Goal: Transaction & Acquisition: Purchase product/service

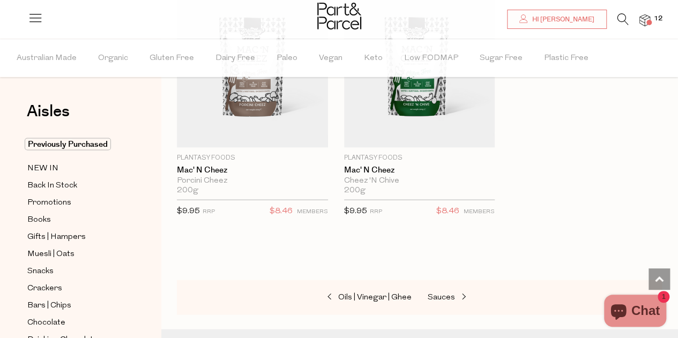
scroll to position [5091, 0]
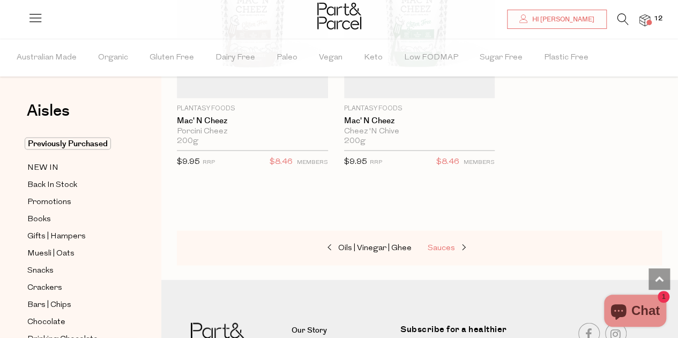
click at [446, 244] on span "Sauces" at bounding box center [441, 248] width 27 height 8
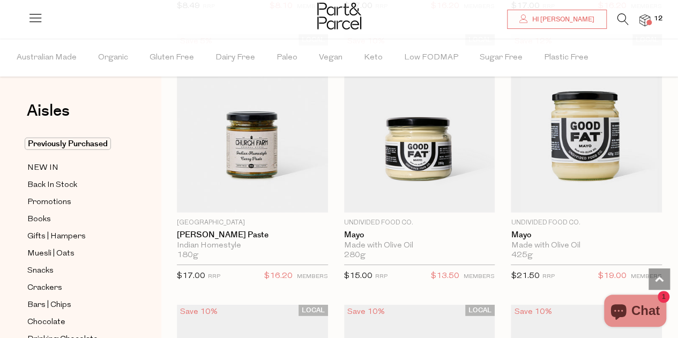
scroll to position [1447, 0]
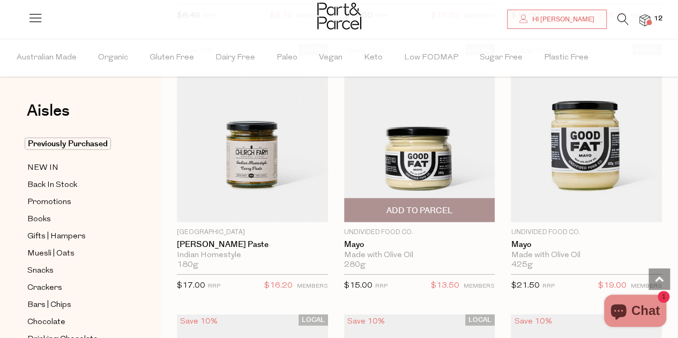
click at [413, 210] on span "Add To Parcel" at bounding box center [419, 210] width 66 height 11
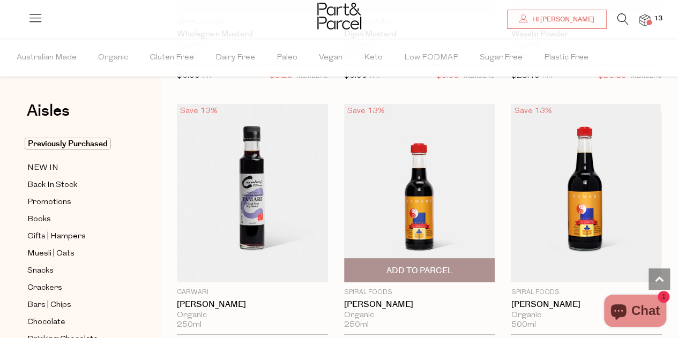
scroll to position [4074, 0]
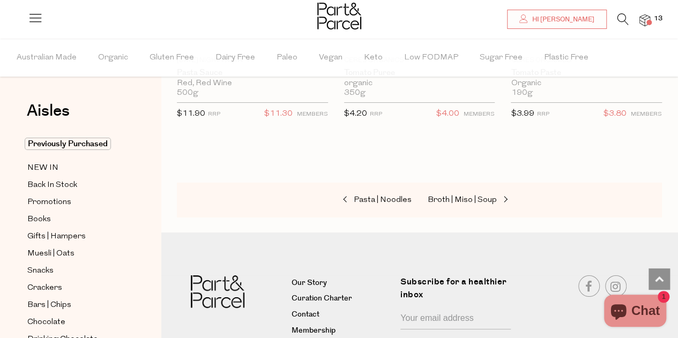
scroll to position [5951, 0]
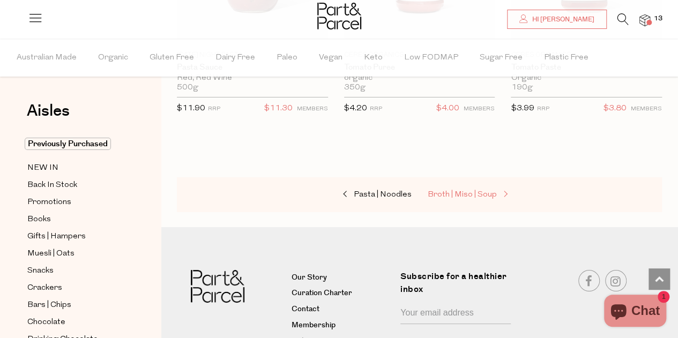
click at [458, 191] on span "Broth | Miso | Soup" at bounding box center [462, 195] width 69 height 8
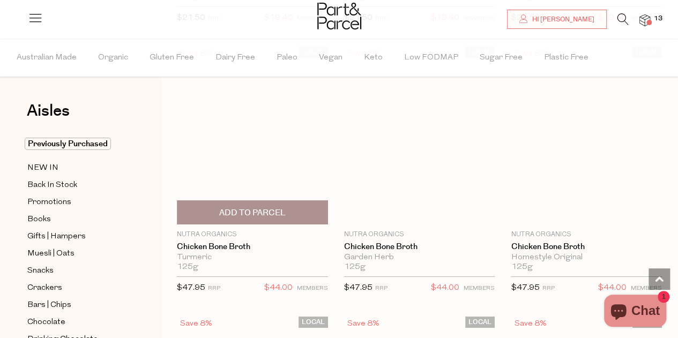
scroll to position [1662, 0]
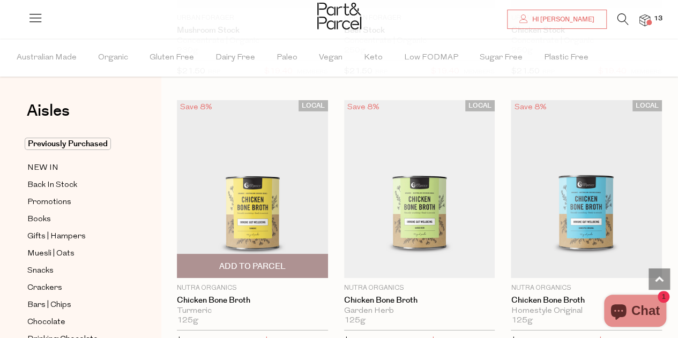
click at [260, 261] on span "Add To Parcel" at bounding box center [252, 266] width 66 height 11
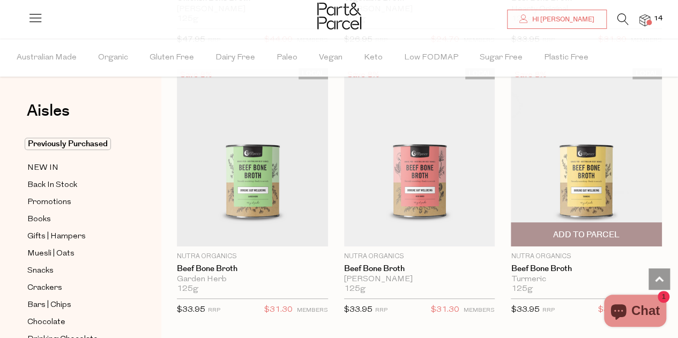
scroll to position [2252, 0]
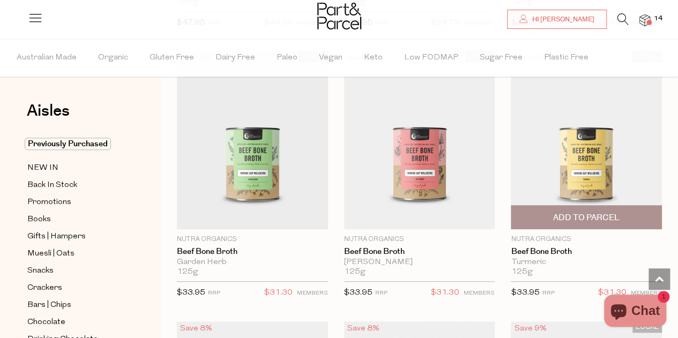
click at [589, 212] on span "Add To Parcel" at bounding box center [586, 217] width 66 height 11
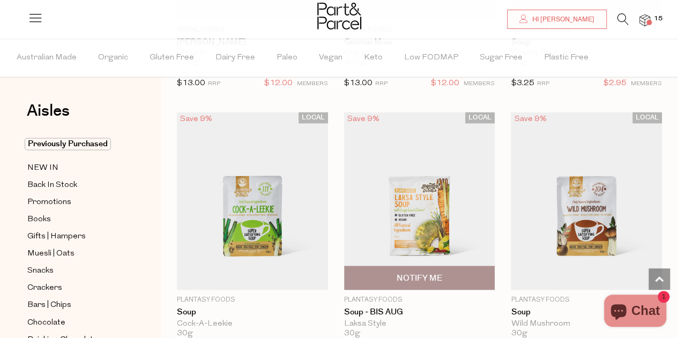
scroll to position [2734, 0]
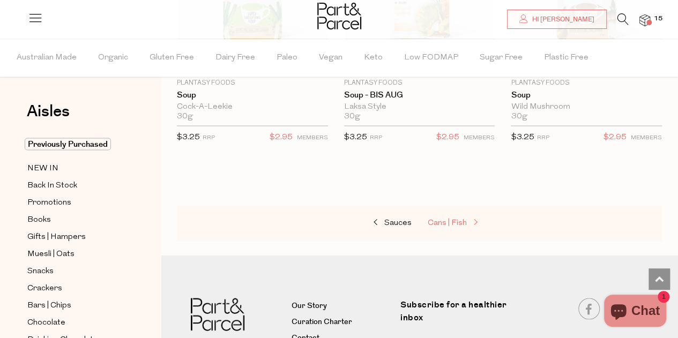
click at [455, 219] on span "Cans | Fish" at bounding box center [447, 223] width 39 height 8
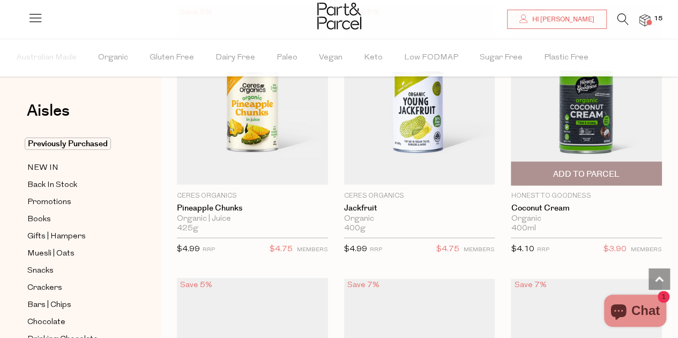
scroll to position [1233, 0]
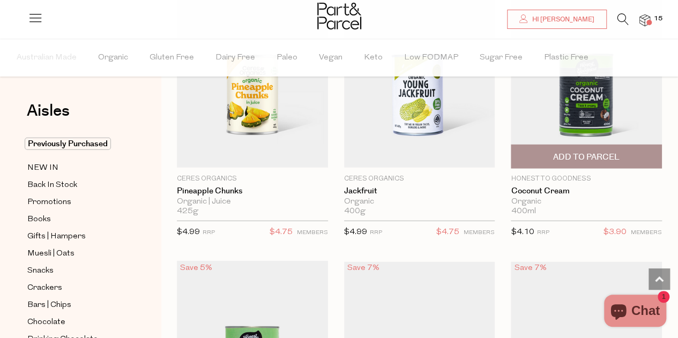
click at [591, 153] on span "Add To Parcel" at bounding box center [586, 157] width 66 height 11
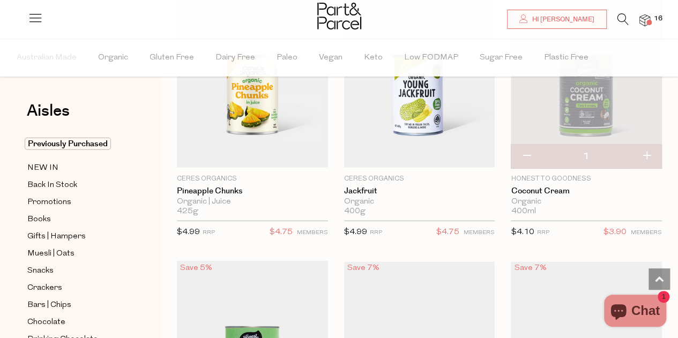
click at [648, 151] on button "button" at bounding box center [647, 157] width 31 height 24
type input "2"
click at [649, 153] on button "button" at bounding box center [647, 157] width 31 height 24
type input "3"
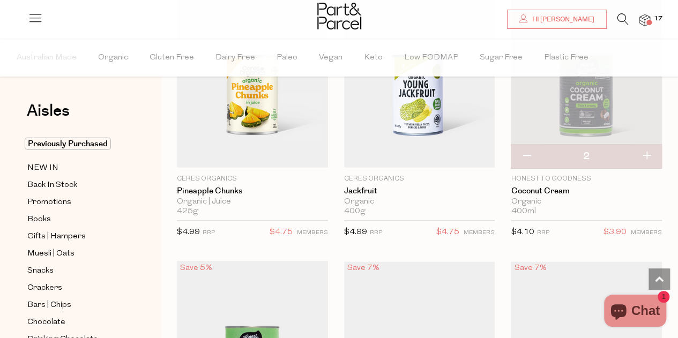
type input "3"
click at [649, 152] on button "button" at bounding box center [647, 157] width 31 height 24
type input "4"
click at [648, 155] on button "button" at bounding box center [647, 157] width 31 height 24
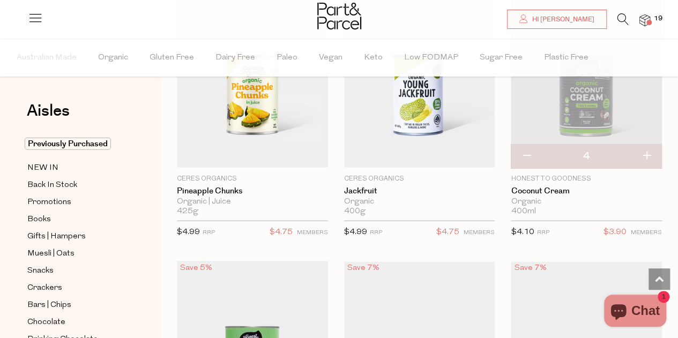
type input "5"
click at [649, 155] on button "button" at bounding box center [647, 157] width 31 height 24
type input "6"
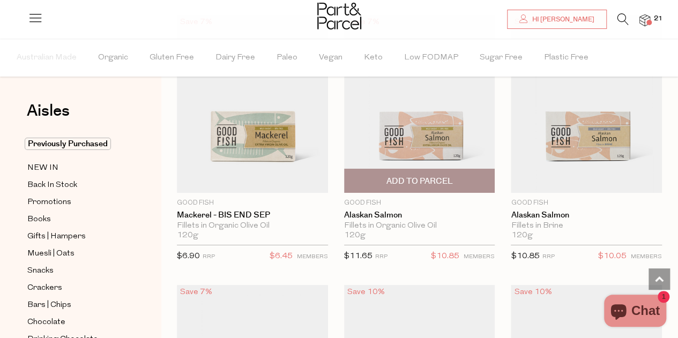
scroll to position [1769, 0]
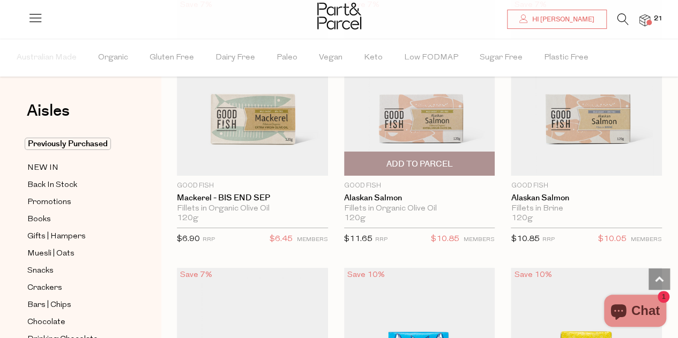
click at [439, 160] on span "Add To Parcel" at bounding box center [419, 164] width 66 height 11
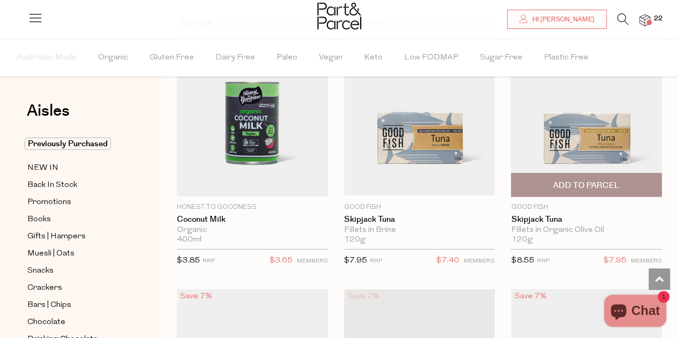
scroll to position [1447, 0]
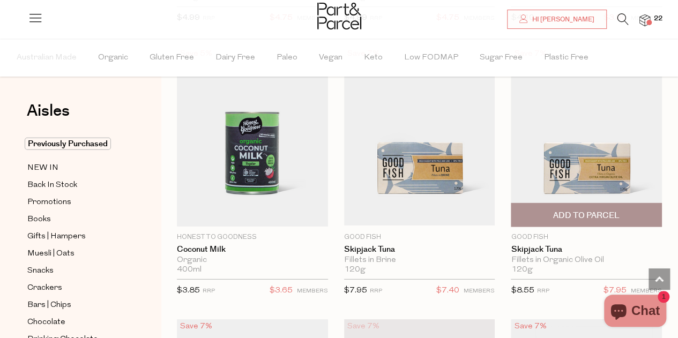
click at [597, 210] on span "Add To Parcel" at bounding box center [586, 215] width 66 height 11
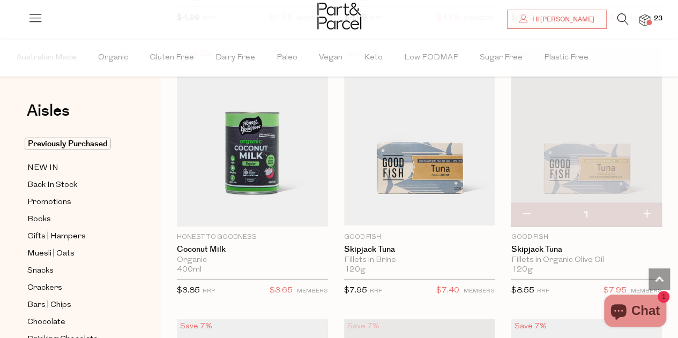
click at [645, 208] on button "button" at bounding box center [647, 215] width 31 height 24
type input "2"
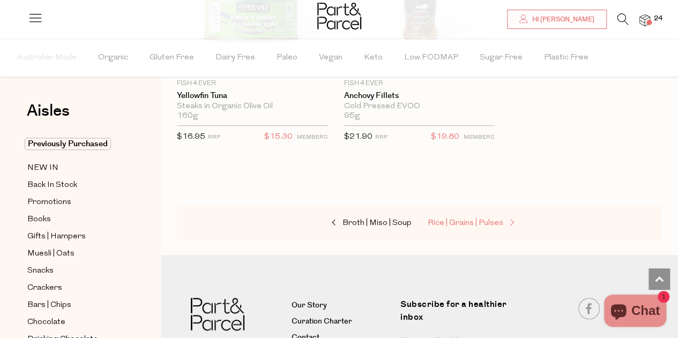
click at [458, 219] on span "Rice | Grains | Pulses" at bounding box center [466, 223] width 76 height 8
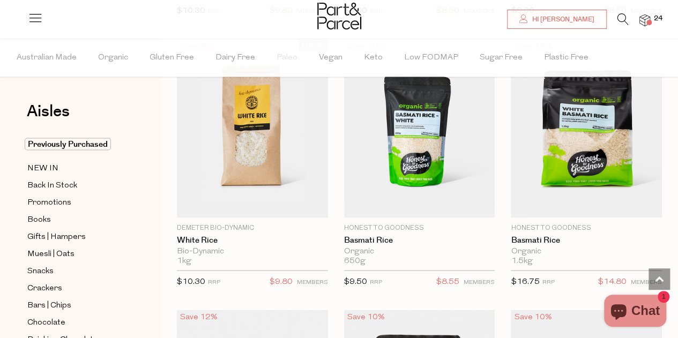
scroll to position [858, 0]
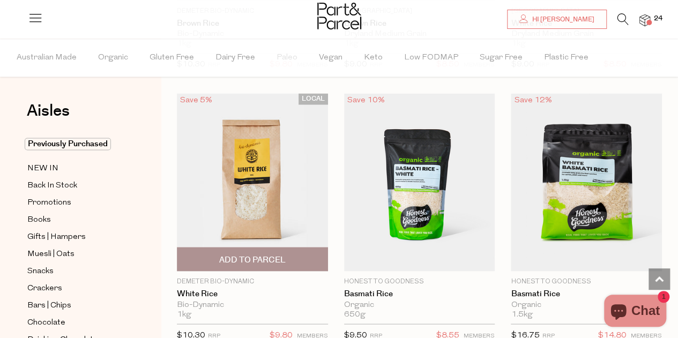
click at [270, 255] on span "Add To Parcel" at bounding box center [252, 259] width 66 height 11
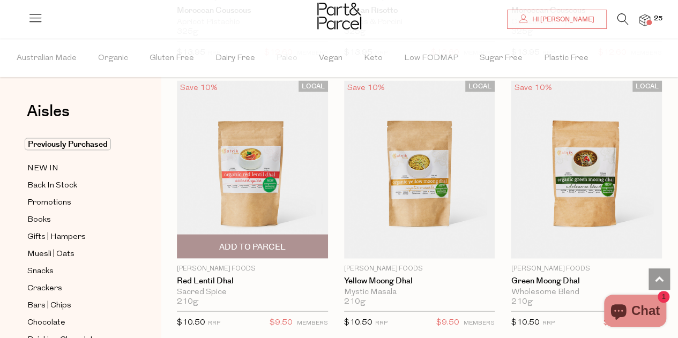
scroll to position [3056, 0]
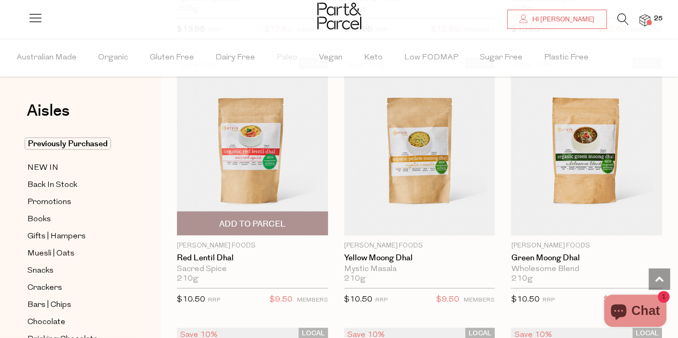
click at [246, 219] on span "Add To Parcel" at bounding box center [252, 224] width 66 height 11
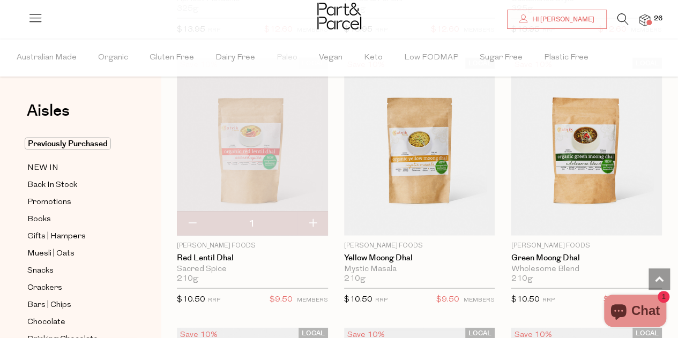
click at [257, 166] on img at bounding box center [252, 147] width 151 height 178
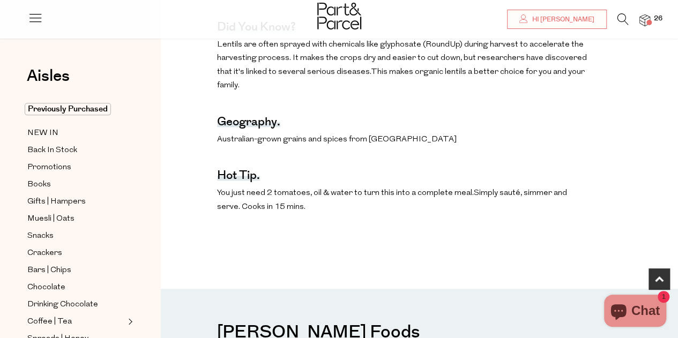
scroll to position [643, 0]
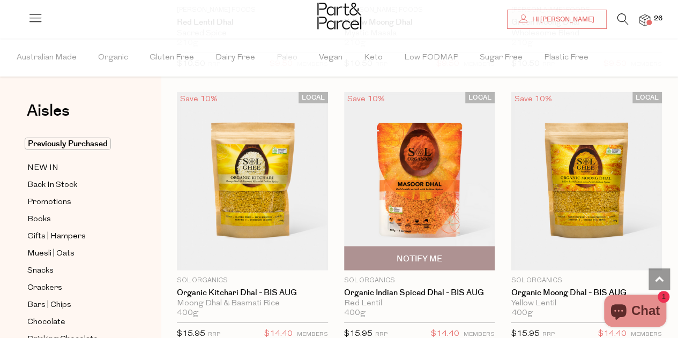
scroll to position [3322, 0]
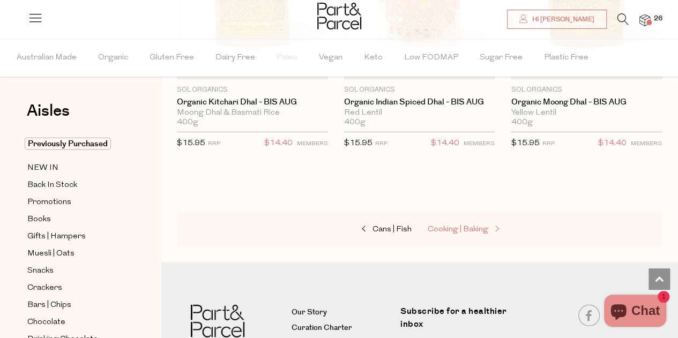
click at [443, 226] on span "Cooking | Baking" at bounding box center [458, 230] width 61 height 8
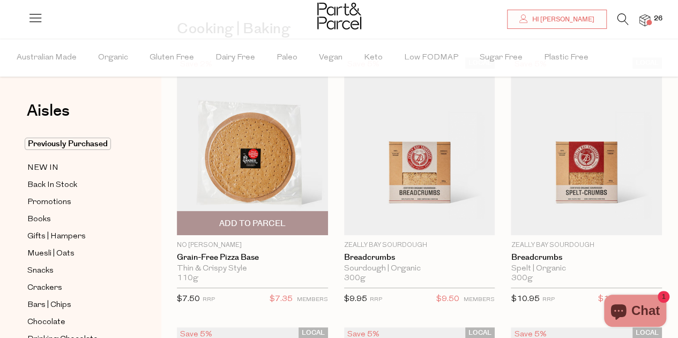
scroll to position [107, 0]
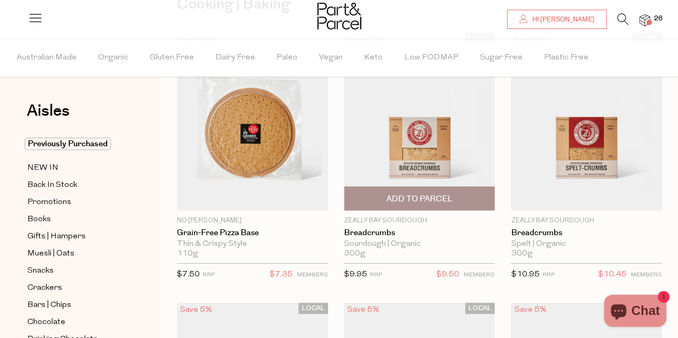
click at [430, 199] on span "Add To Parcel" at bounding box center [419, 199] width 66 height 11
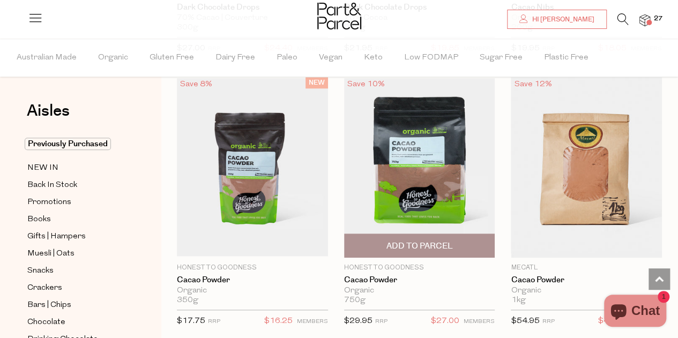
scroll to position [2466, 0]
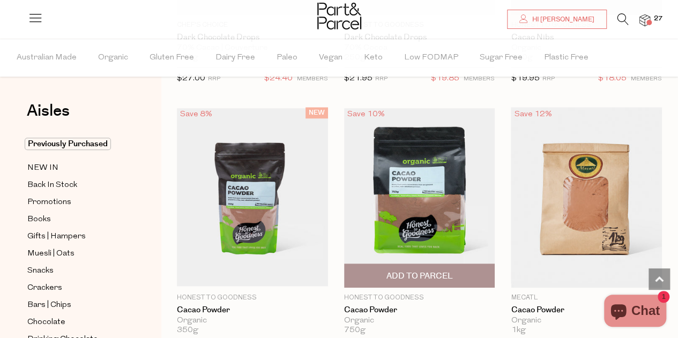
click at [439, 271] on span "Add To Parcel" at bounding box center [419, 276] width 66 height 11
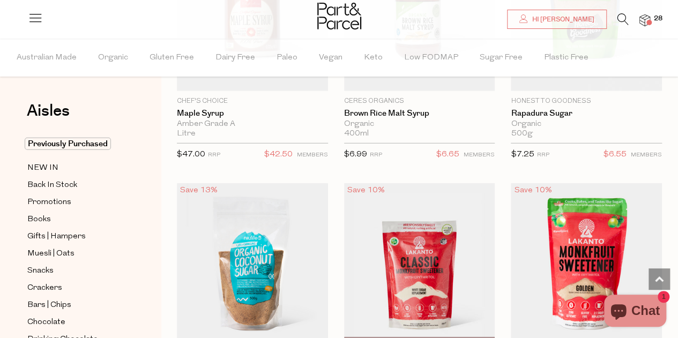
scroll to position [3485, 0]
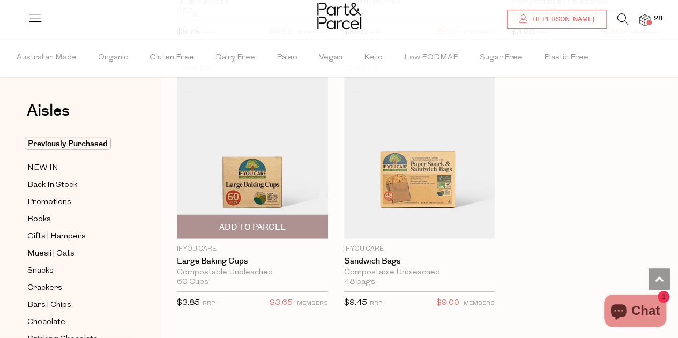
scroll to position [7398, 0]
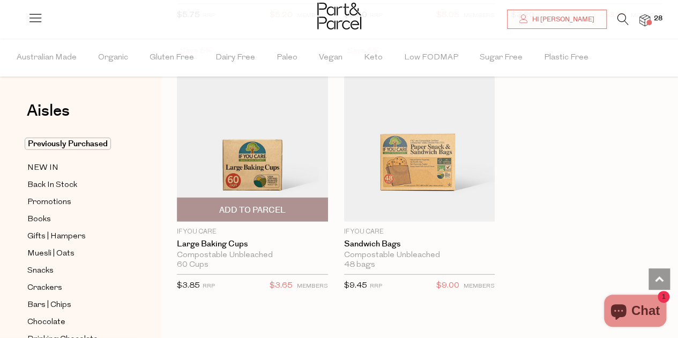
click at [245, 205] on span "Add To Parcel" at bounding box center [252, 210] width 66 height 11
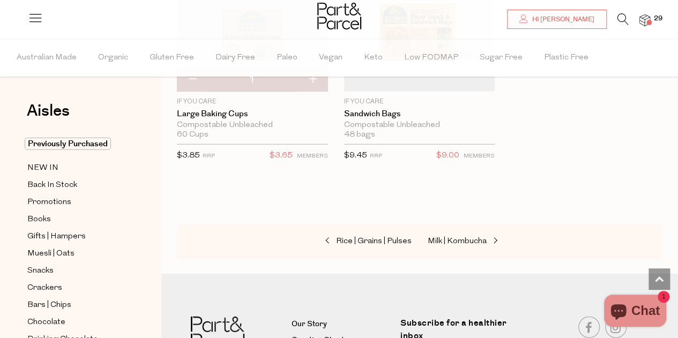
scroll to position [7559, 0]
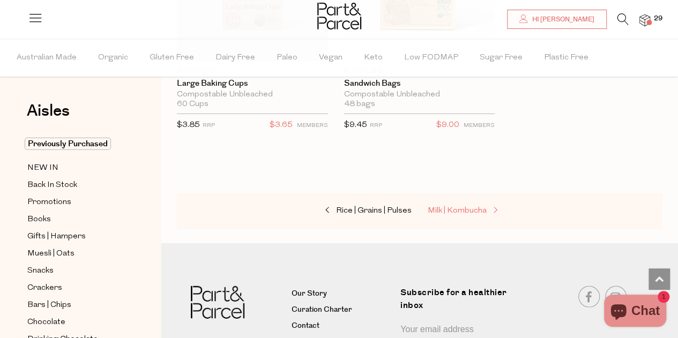
click at [457, 207] on span "Milk | Kombucha" at bounding box center [457, 211] width 59 height 8
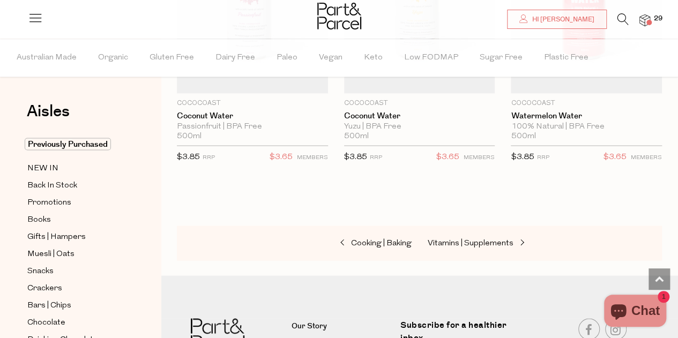
scroll to position [2948, 0]
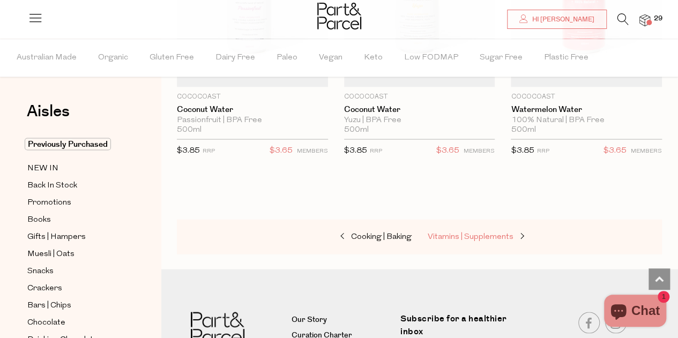
click at [446, 233] on span "Vitamins | Supplements" at bounding box center [471, 237] width 86 height 8
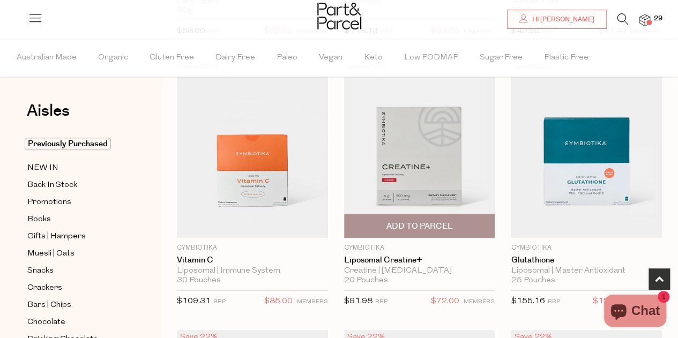
scroll to position [322, 0]
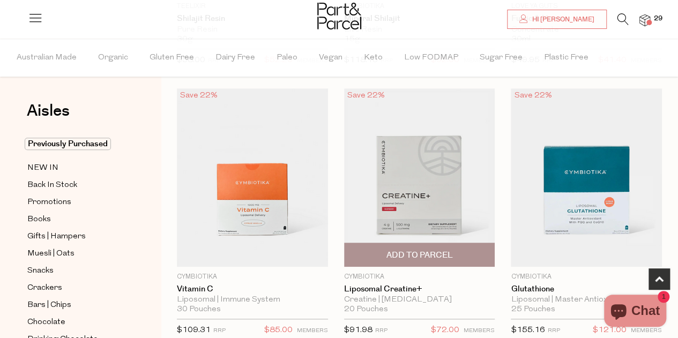
click at [420, 181] on img at bounding box center [419, 177] width 151 height 178
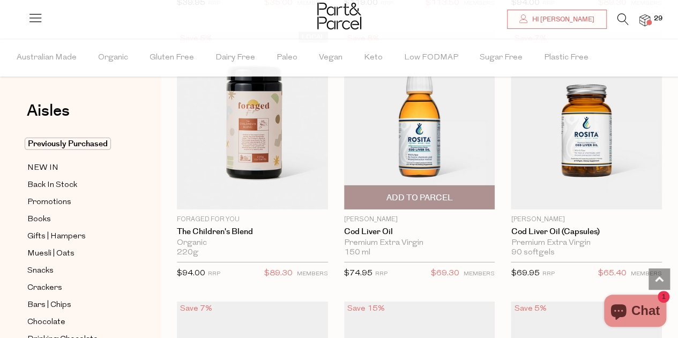
scroll to position [3645, 0]
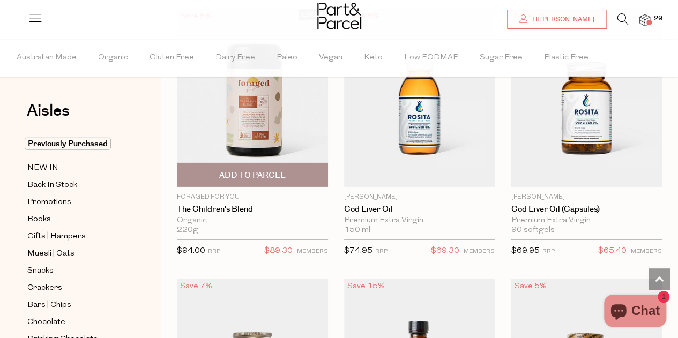
click at [250, 108] on img at bounding box center [252, 98] width 151 height 178
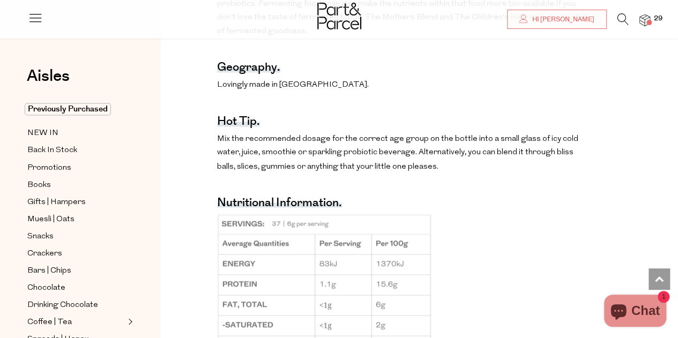
scroll to position [858, 0]
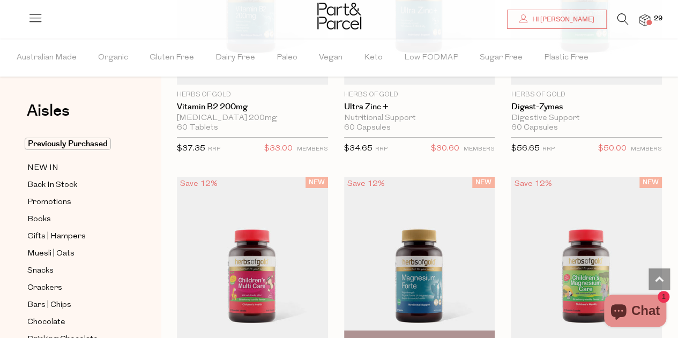
scroll to position [1871, 0]
